Goal: Information Seeking & Learning: Learn about a topic

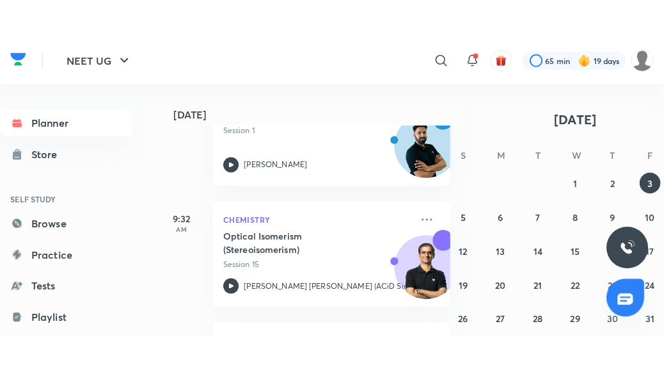
scroll to position [241, 13]
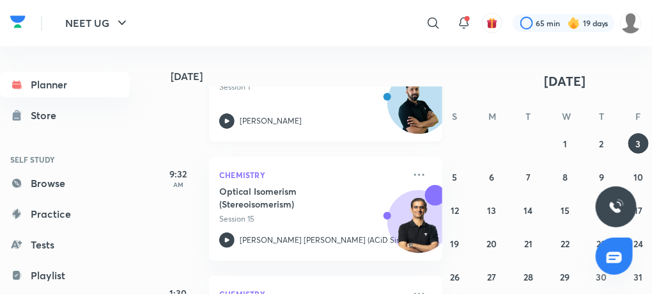
click at [226, 120] on icon at bounding box center [227, 120] width 4 height 4
